Goal: Task Accomplishment & Management: Use online tool/utility

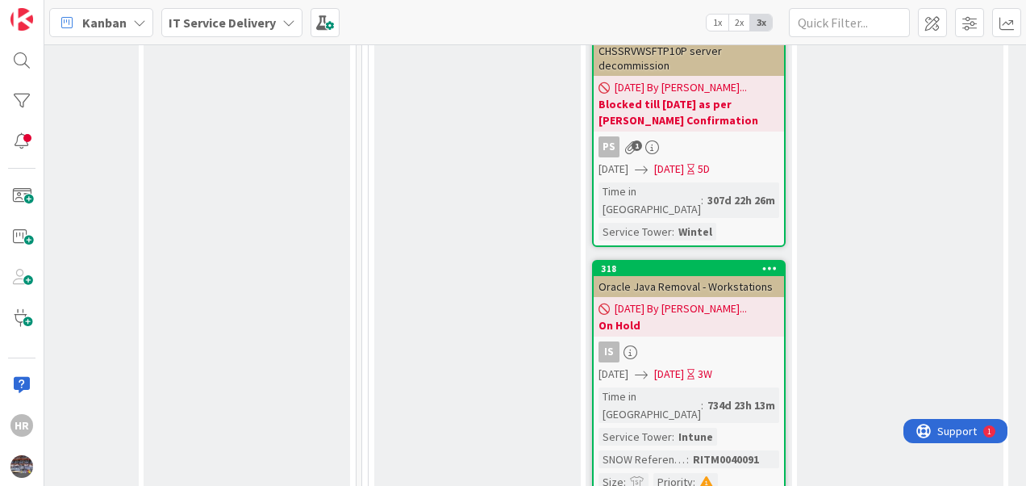
scroll to position [5329, 586]
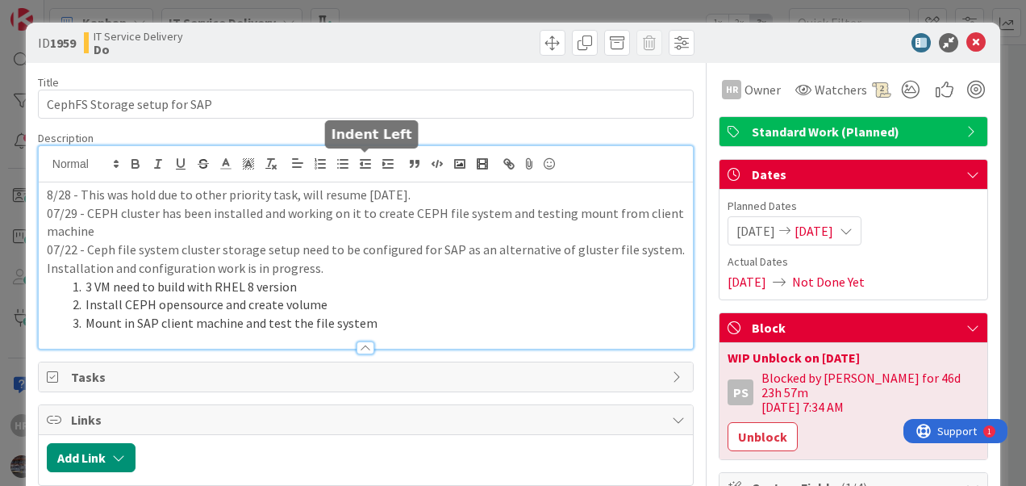
click at [357, 163] on div "8/28 - This was hold due to other priority task, will resume [DATE]. 07/29 - CE…" at bounding box center [366, 247] width 654 height 202
click at [47, 190] on p "8/28 - This was hold due to other priority task, will resume [DATE]." at bounding box center [366, 195] width 638 height 19
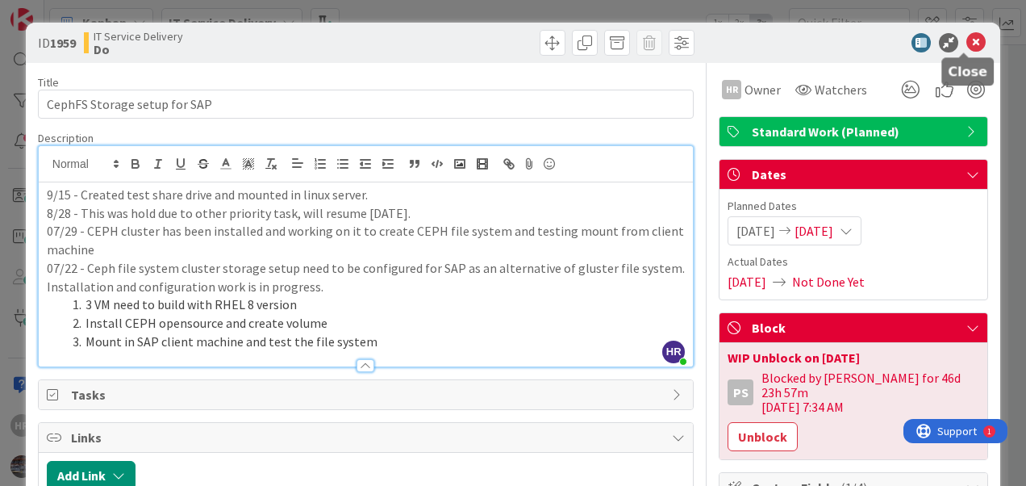
click at [967, 41] on icon at bounding box center [976, 42] width 19 height 19
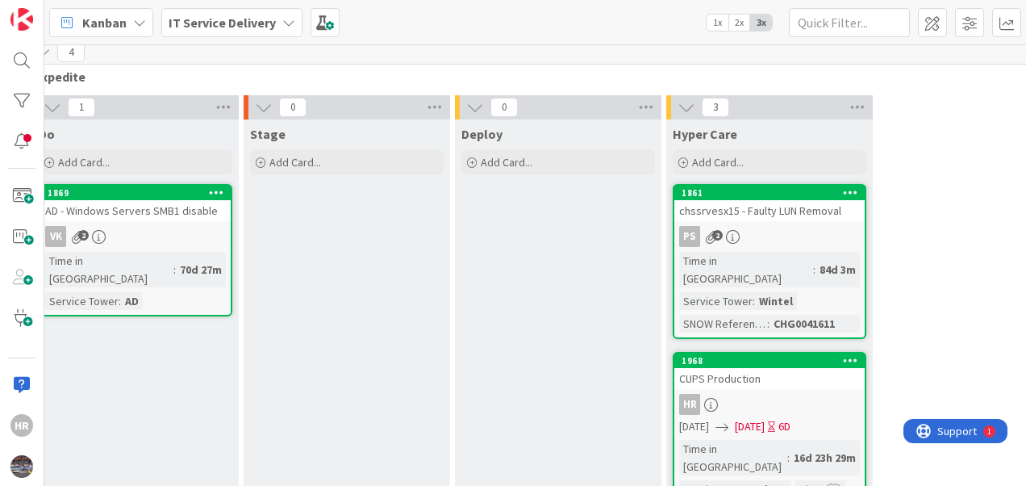
scroll to position [108, 928]
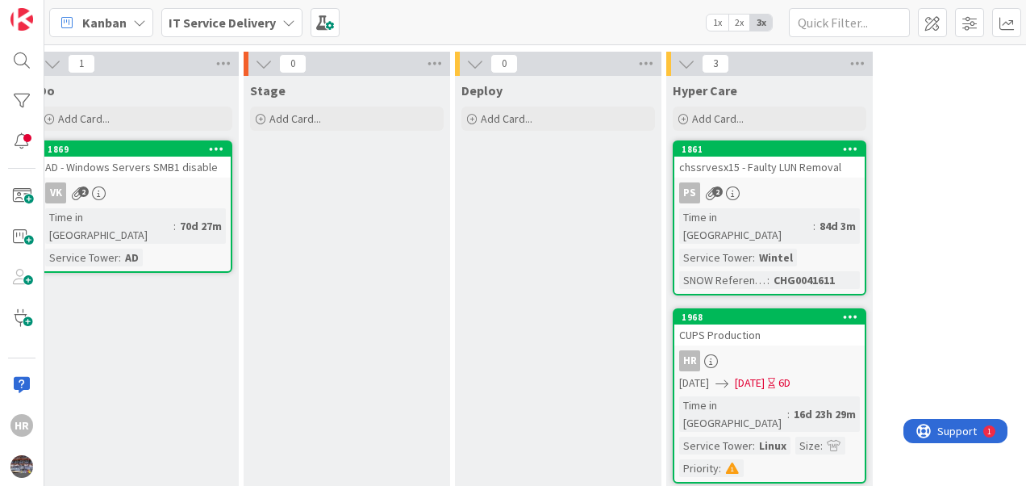
click at [778, 350] on div "HR" at bounding box center [769, 360] width 190 height 21
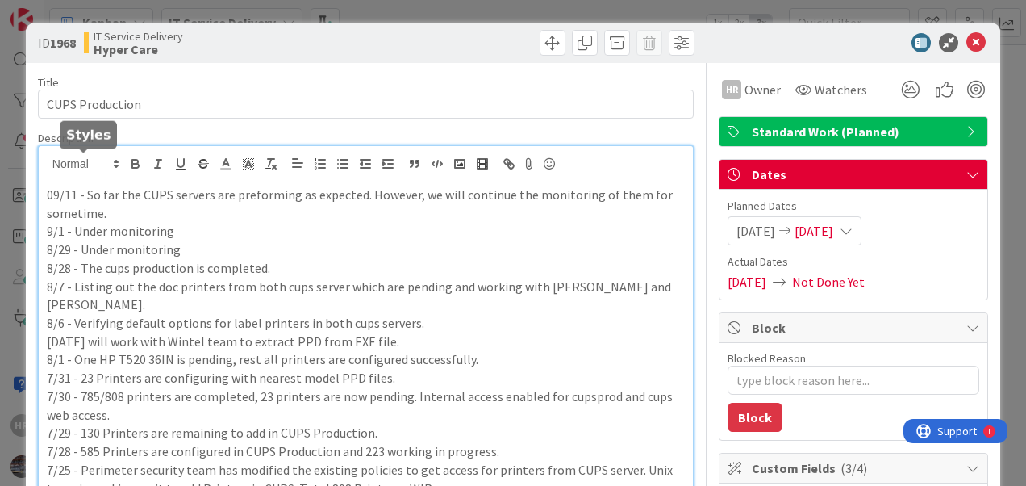
click at [48, 165] on div "HR [PERSON_NAME] just joined 09/11 - So far the CUPS servers are preforming as …" at bounding box center [366, 329] width 654 height 367
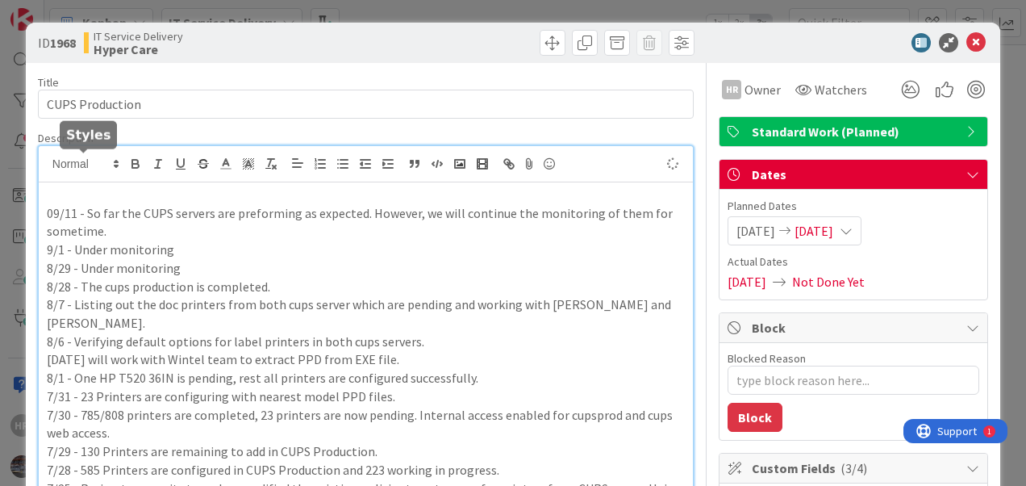
type textarea "x"
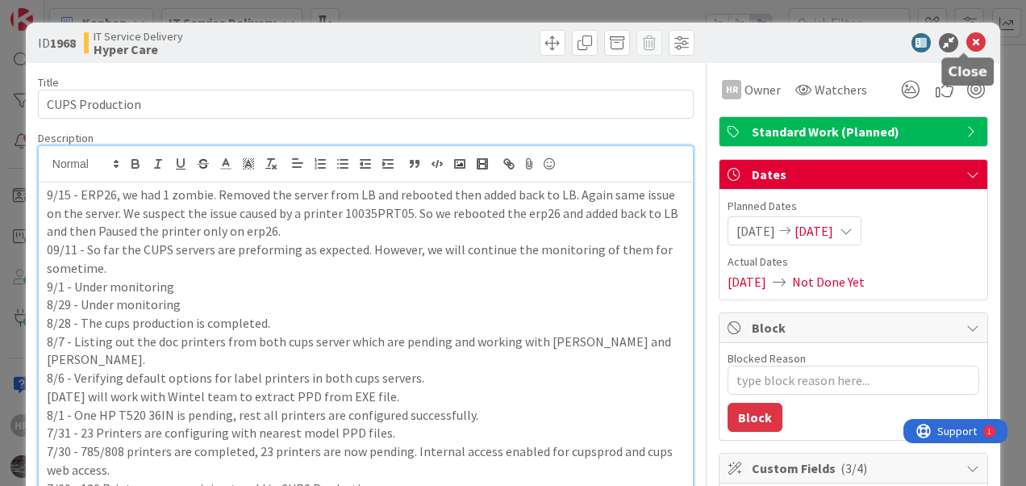
click at [967, 42] on icon at bounding box center [976, 42] width 19 height 19
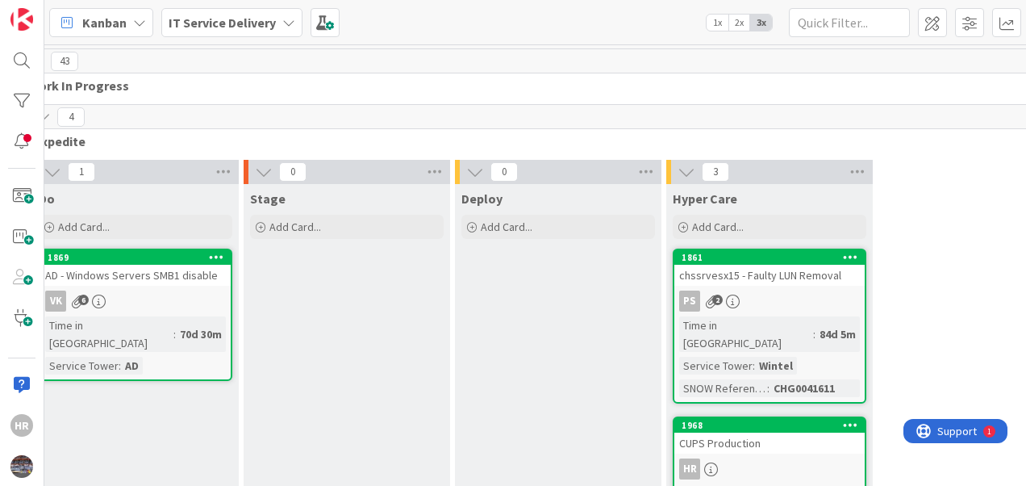
scroll to position [126, 928]
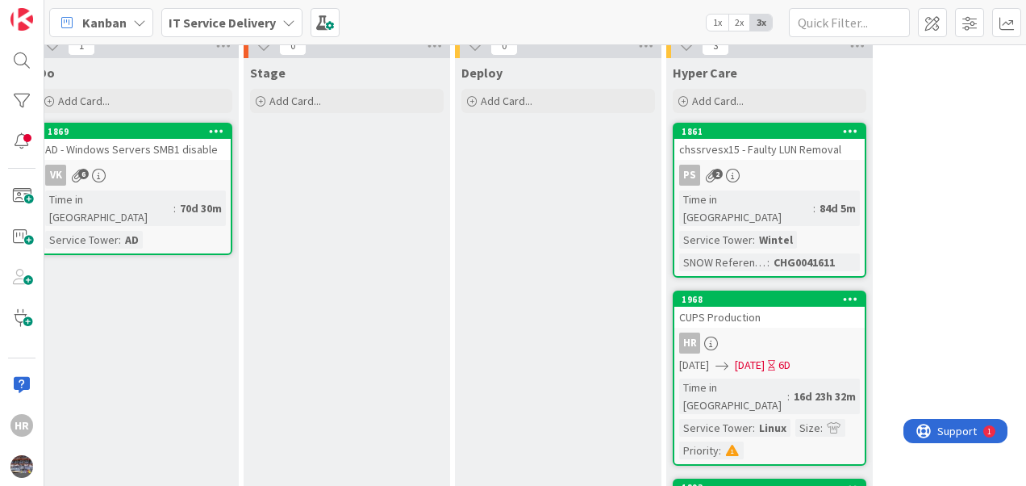
click at [799, 307] on div "CUPS Production" at bounding box center [769, 317] width 190 height 21
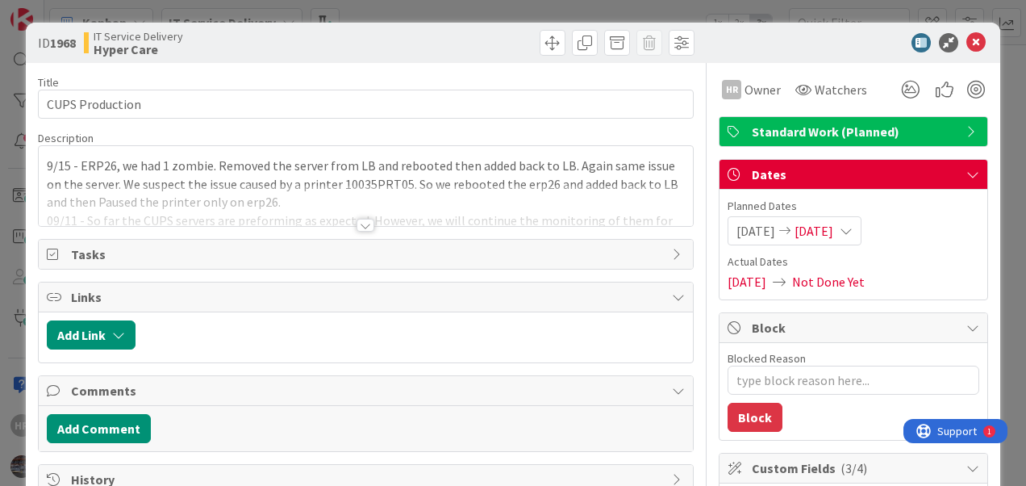
type textarea "x"
click at [349, 199] on div at bounding box center [366, 205] width 654 height 41
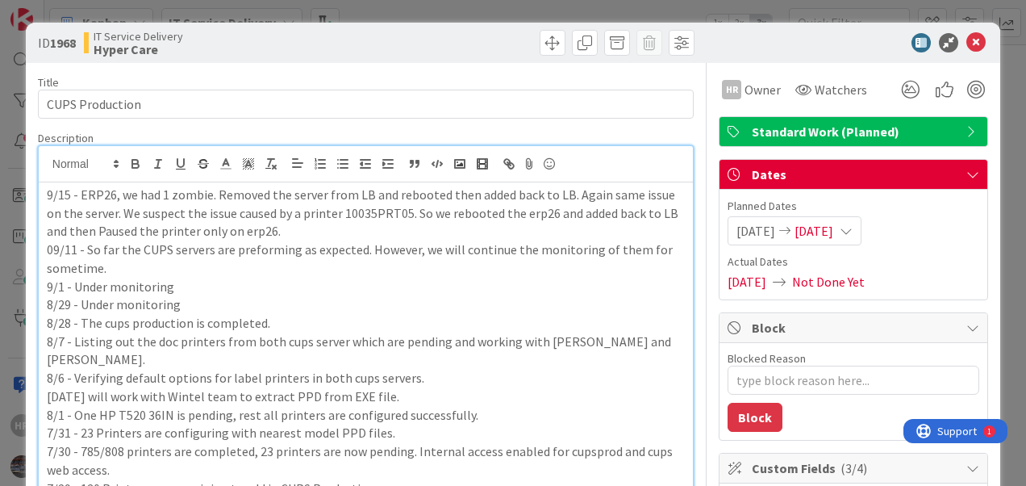
click at [310, 225] on p "9/15 - ERP26, we had 1 zombie. Removed the server from LB and rebooted then add…" at bounding box center [366, 213] width 638 height 55
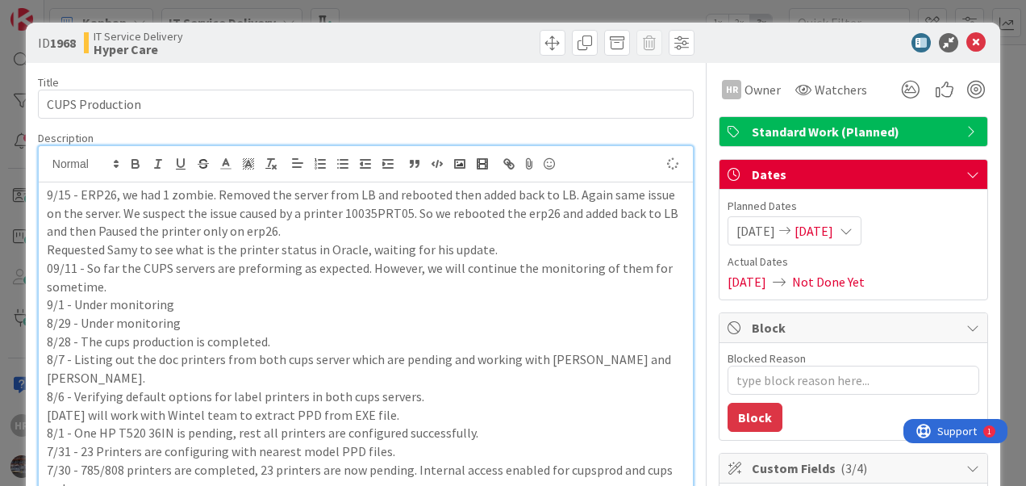
click at [523, 259] on p "09/11 - So far the CUPS servers are preforming as expected. However, we will co…" at bounding box center [366, 277] width 638 height 36
drag, startPoint x: 491, startPoint y: 246, endPoint x: 45, endPoint y: 197, distance: 448.9
click at [45, 197] on div "9/15 - ERP26, we had 1 zombie. Removed the server from LB and rebooted then add…" at bounding box center [366, 384] width 654 height 404
copy div "9/15 - ERP26, we had 1 zombie. Removed the server from LB and rebooted then add…"
click at [415, 238] on p "9/15 - ERP26, we had 1 zombie. Removed the server from LB and rebooted then add…" at bounding box center [366, 213] width 638 height 55
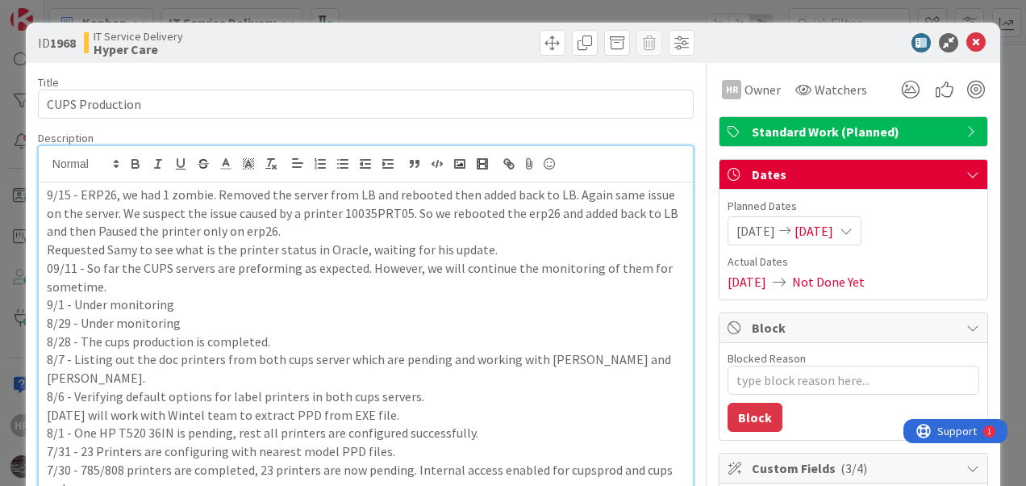
click at [81, 197] on p "9/15 - ERP26, we had 1 zombie. Removed the server from LB and rebooted then add…" at bounding box center [366, 213] width 638 height 55
click at [261, 191] on p "9/15 - [DATE], we had 1 zombie in erp2. Removed the server from LB and rebooted…" at bounding box center [366, 213] width 638 height 55
drag, startPoint x: 340, startPoint y: 228, endPoint x: 46, endPoint y: 195, distance: 295.4
click at [47, 195] on p "9/15 - [DATE], we had 1 zombie in erp26. Removed the server from LB and reboote…" at bounding box center [366, 213] width 638 height 55
drag, startPoint x: 47, startPoint y: 192, endPoint x: 324, endPoint y: 237, distance: 281.2
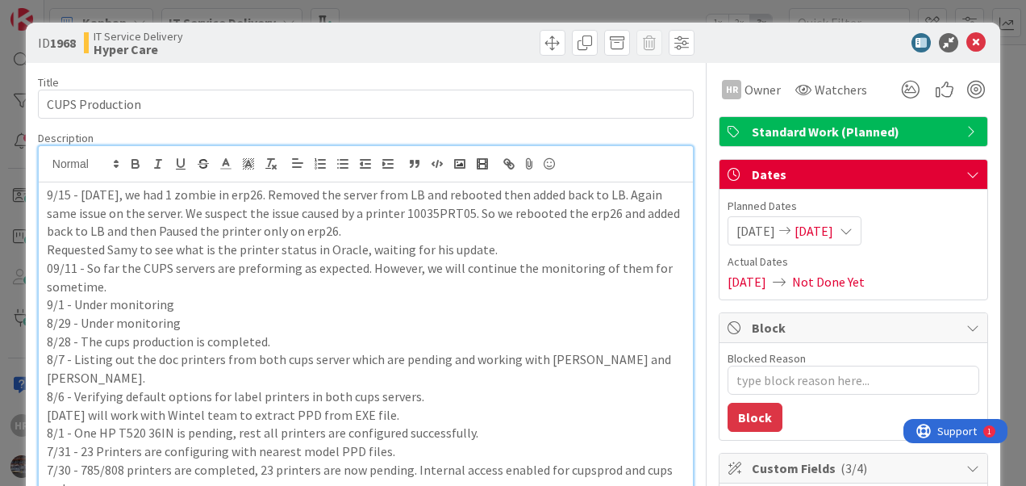
click at [324, 237] on p "9/15 - [DATE], we had 1 zombie in erp26. Removed the server from LB and reboote…" at bounding box center [366, 213] width 638 height 55
drag, startPoint x: 492, startPoint y: 248, endPoint x: 19, endPoint y: 182, distance: 477.4
click at [19, 182] on div "ID 1968 IT Service Delivery Hyper Care Title 15 / 128 CUPS Production Descripti…" at bounding box center [513, 243] width 1026 height 486
copy div "9/15 - [DATE], we had 1 zombie in erp26. Removed the server from LB and reboote…"
click at [318, 234] on p "9/15 - [DATE], we had 1 zombie in erp26. Removed the server from LB and reboote…" at bounding box center [366, 213] width 638 height 55
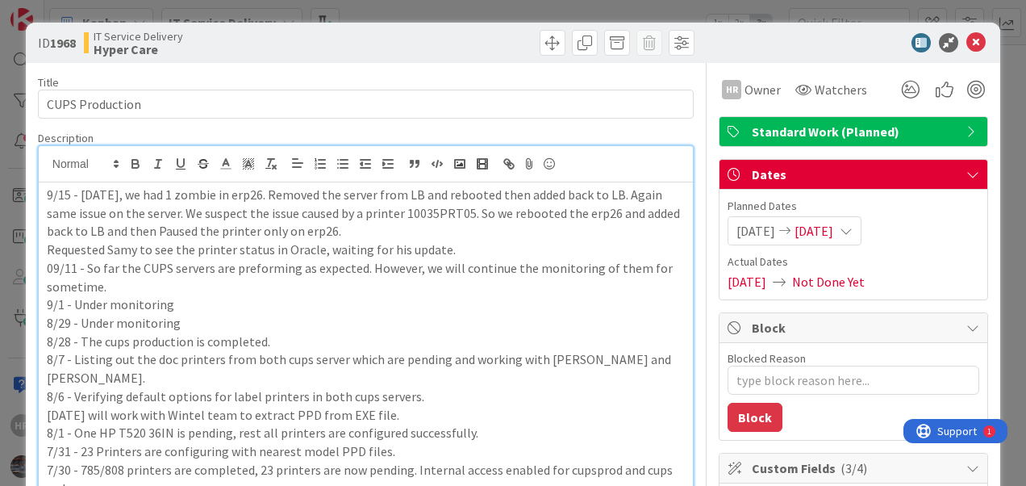
drag, startPoint x: 446, startPoint y: 248, endPoint x: 47, endPoint y: 185, distance: 404.4
click at [47, 185] on div "9/15 - [DATE], we had 1 zombie in erp26. Removed the server from LB and reboote…" at bounding box center [366, 384] width 654 height 404
copy div "9/15 - [DATE], we had 1 zombie in erp26. Removed the server from LB and reboote…"
click at [476, 245] on p "Requested Samy to see the printer status in Oracle, waiting for his update." at bounding box center [366, 249] width 638 height 19
click at [647, 191] on p "9/15 - [DATE], we had 1 zombie in erp26. Removed the server from LB and reboote…" at bounding box center [366, 213] width 638 height 55
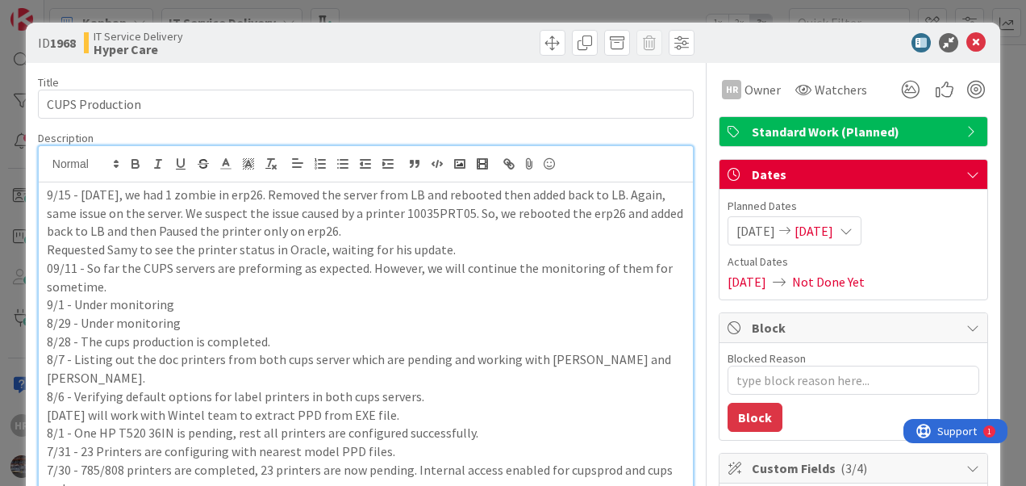
click at [176, 212] on p "9/15 - [DATE], we had 1 zombie in erp26. Removed the server from LB and reboote…" at bounding box center [366, 213] width 638 height 55
click at [360, 224] on p "9/15 - [DATE], we had 1 zombie in erp26. Removed the server from LB and reboote…" at bounding box center [366, 213] width 638 height 55
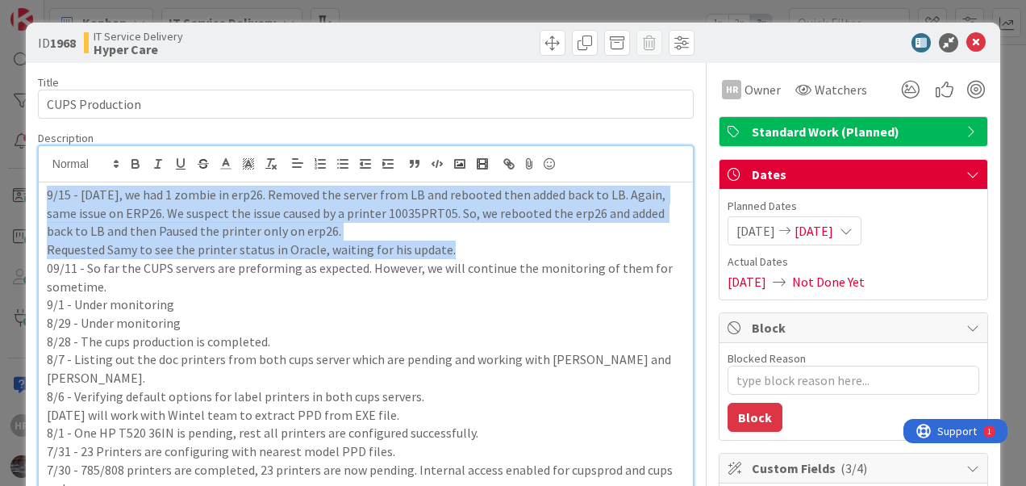
drag, startPoint x: 440, startPoint y: 245, endPoint x: 40, endPoint y: 197, distance: 403.1
click at [40, 197] on div "9/15 - [DATE], we had 1 zombie in erp26. Removed the server from LB and reboote…" at bounding box center [366, 384] width 654 height 404
copy div "9/15 - [DATE], we had 1 zombie in erp26. Removed the server from LB and reboote…"
click at [154, 226] on p "9/15 - [DATE], we had 1 zombie in erp26. Removed the server from LB and reboote…" at bounding box center [366, 213] width 638 height 55
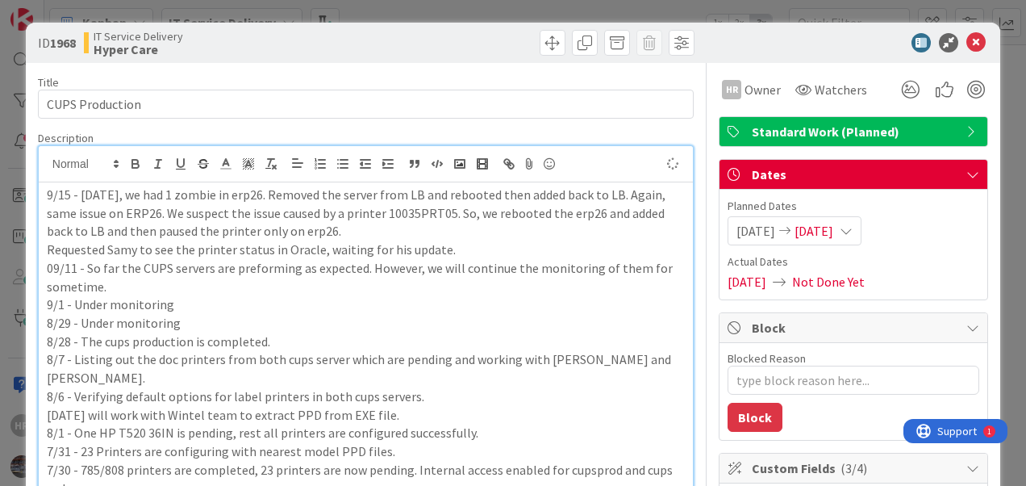
click at [286, 263] on p "09/11 - So far the CUPS servers are preforming as expected. However, we will co…" at bounding box center [366, 277] width 638 height 36
type textarea "x"
click at [967, 43] on icon at bounding box center [976, 42] width 19 height 19
